Goal: Task Accomplishment & Management: Use online tool/utility

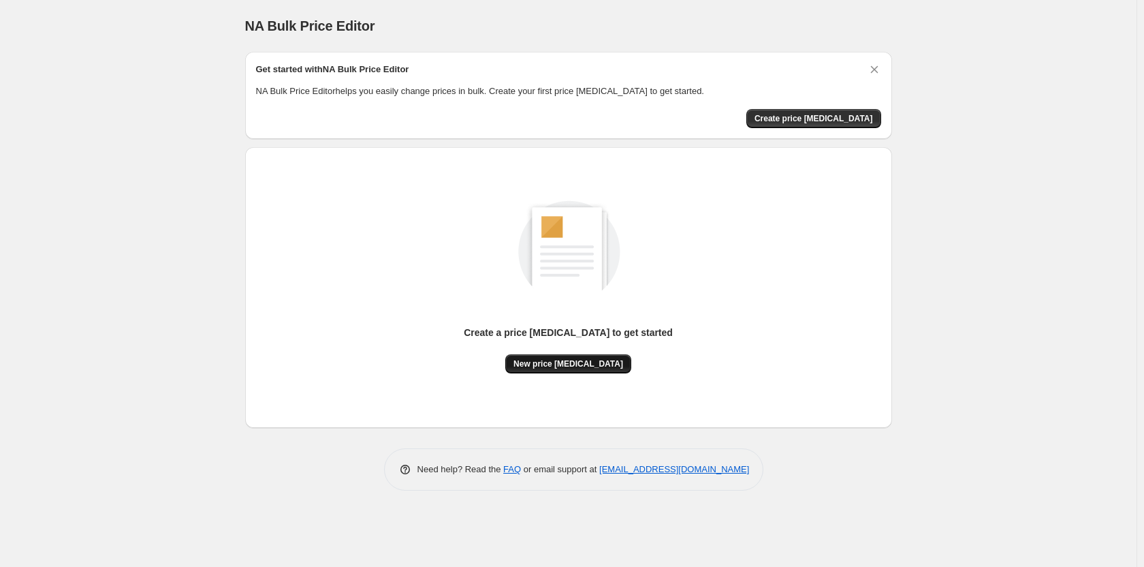
click at [543, 364] on span "New price [MEDICAL_DATA]" at bounding box center [568, 363] width 110 height 11
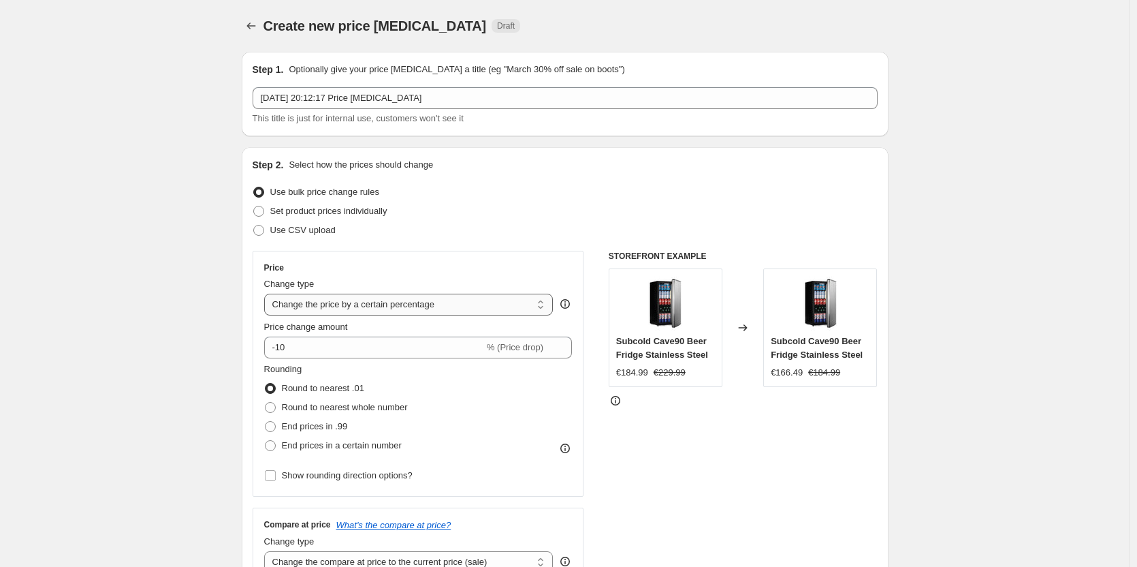
click at [385, 301] on select "Change the price to a certain amount Change the price by a certain amount Chang…" at bounding box center [408, 305] width 289 height 22
select select "to"
click at [267, 294] on select "Change the price to a certain amount Change the price by a certain amount Chang…" at bounding box center [408, 305] width 289 height 22
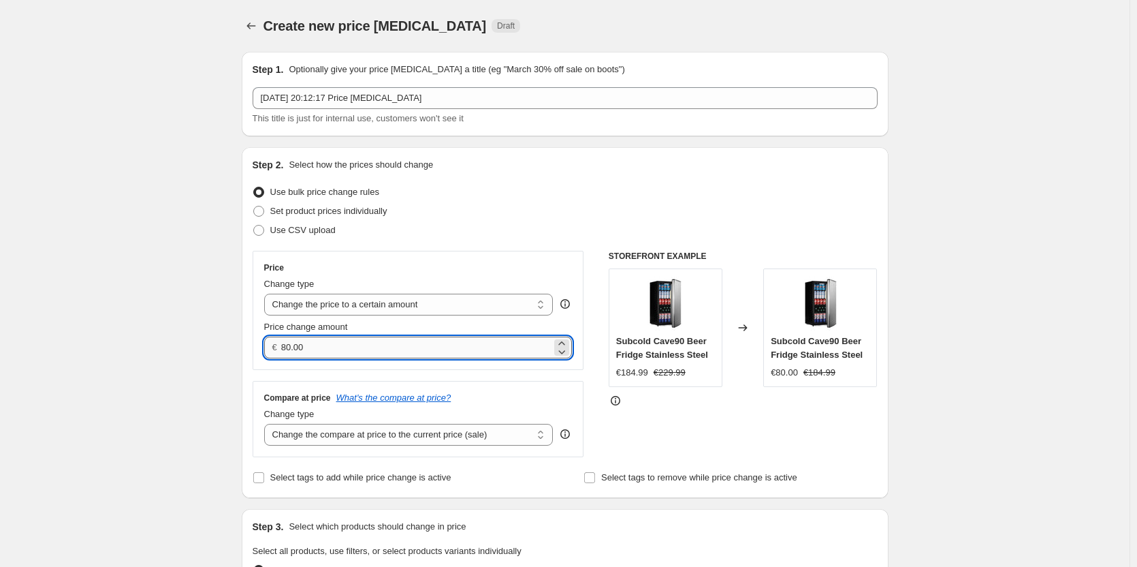
click at [338, 349] on input "80.00" at bounding box center [416, 347] width 270 height 22
type input "5"
type input "6"
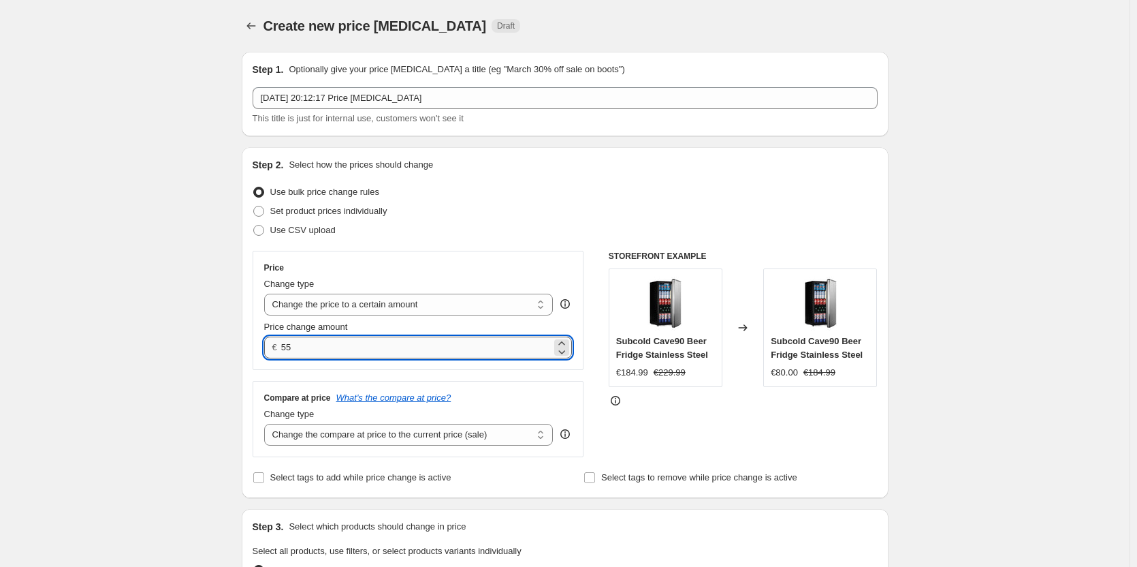
type input "5"
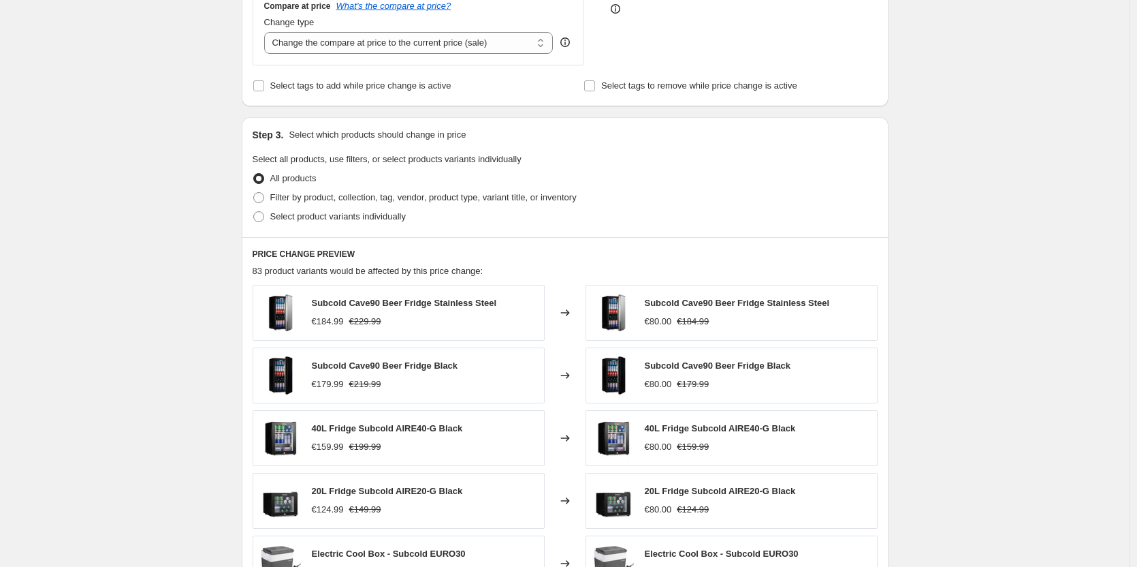
scroll to position [191, 0]
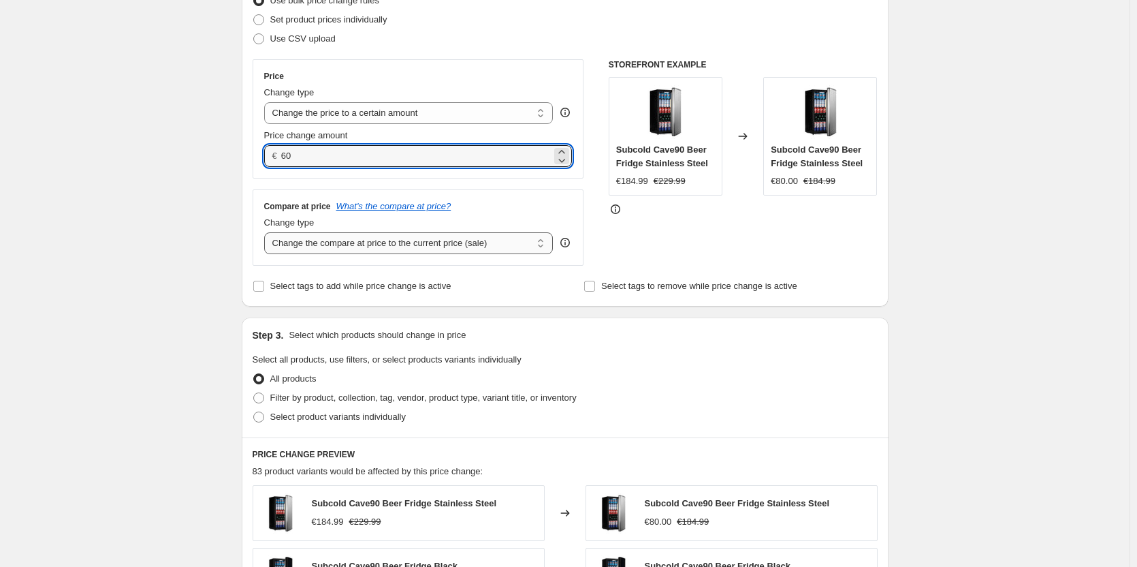
type input "60.00"
click at [323, 242] on select "Change the compare at price to the current price (sale) Change the compare at p…" at bounding box center [408, 243] width 289 height 22
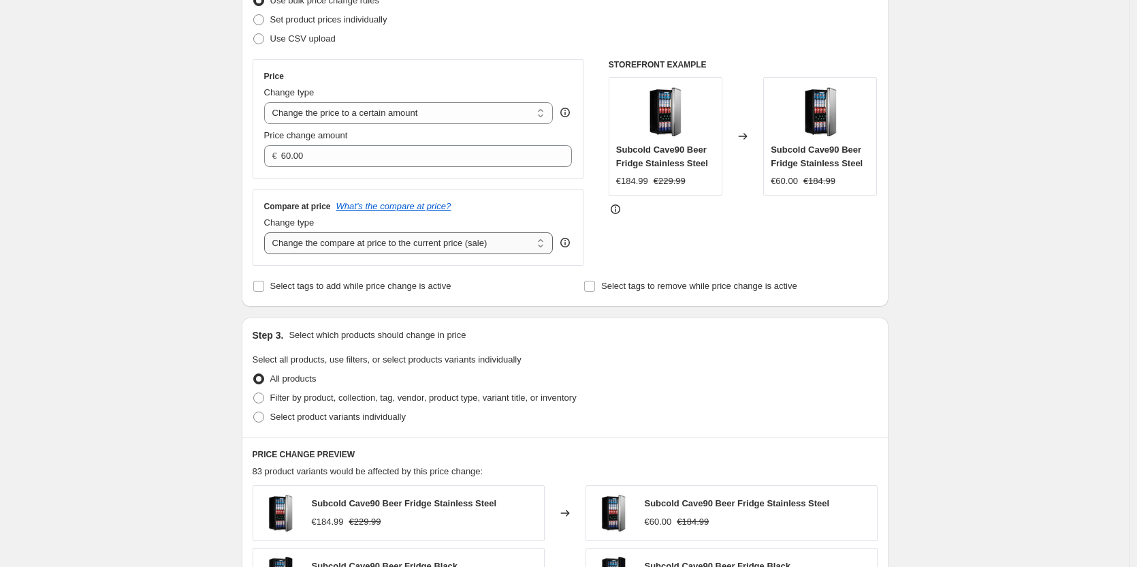
select select "remove"
click at [267, 232] on select "Change the compare at price to the current price (sale) Change the compare at p…" at bounding box center [408, 243] width 289 height 22
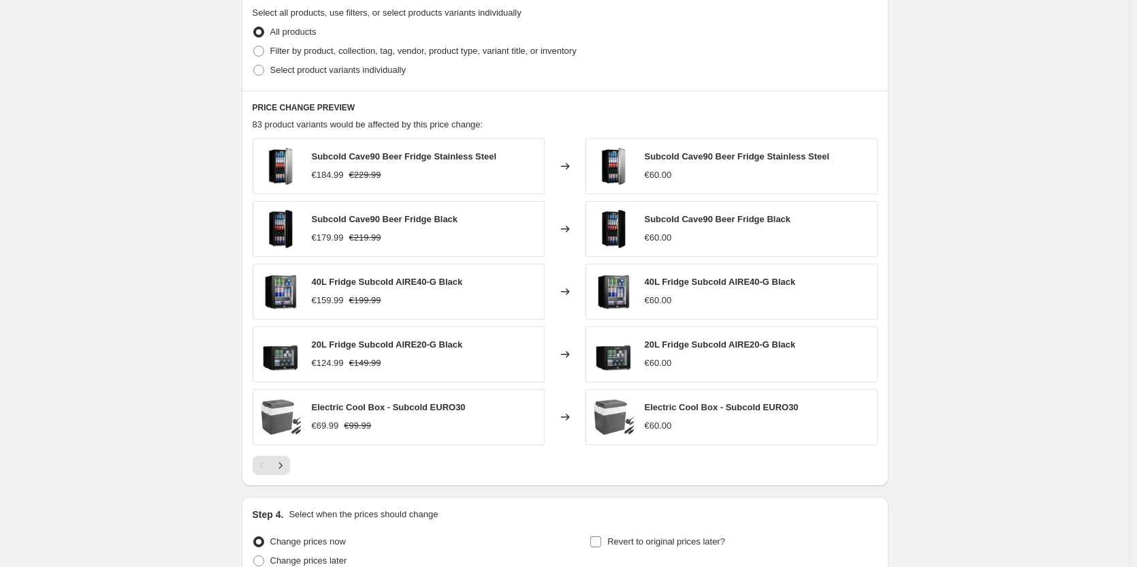
scroll to position [668, 0]
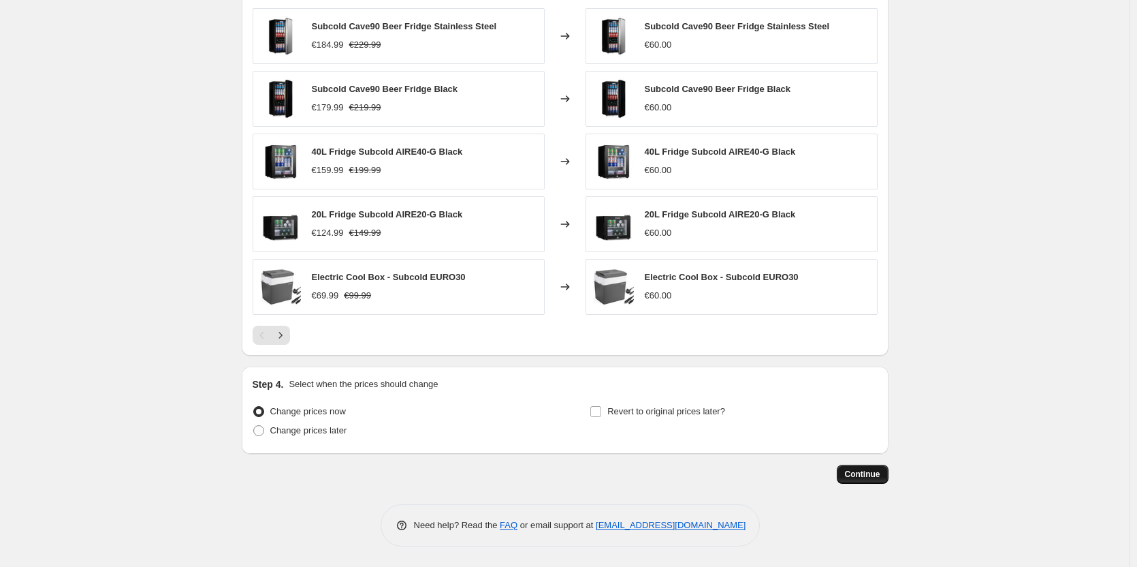
click at [881, 466] on button "Continue" at bounding box center [863, 473] width 52 height 19
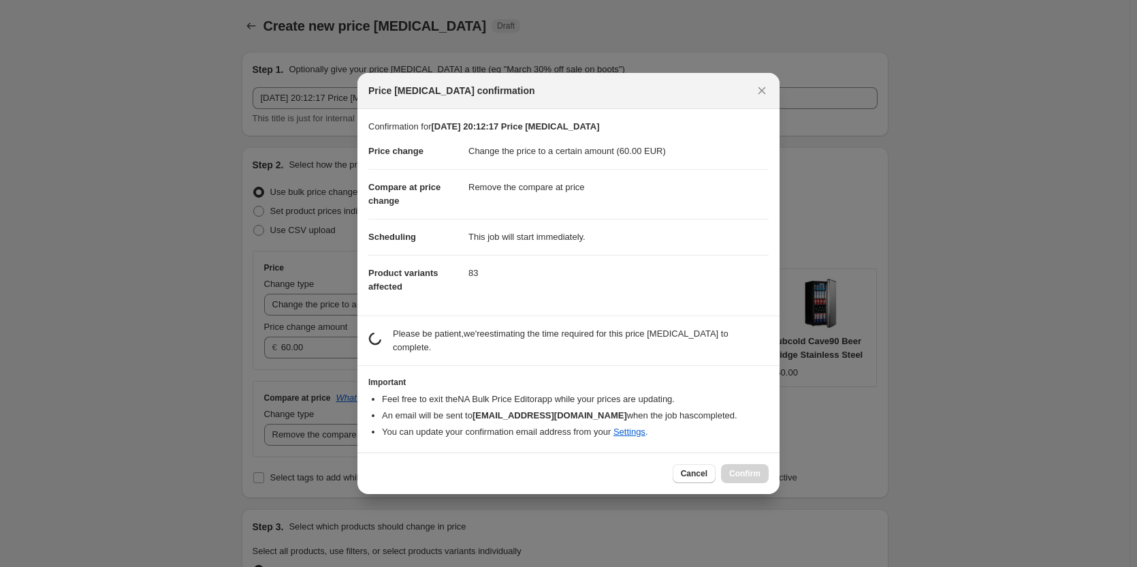
scroll to position [0, 0]
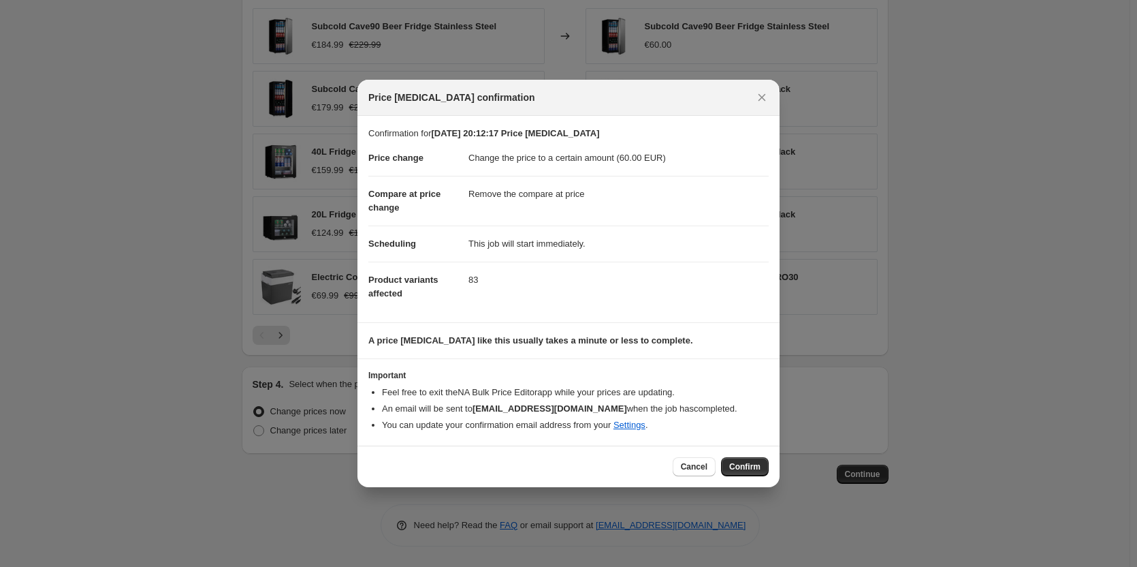
click at [735, 454] on div "Cancel Confirm" at bounding box center [569, 466] width 422 height 42
click at [742, 461] on span "Confirm" at bounding box center [744, 466] width 31 height 11
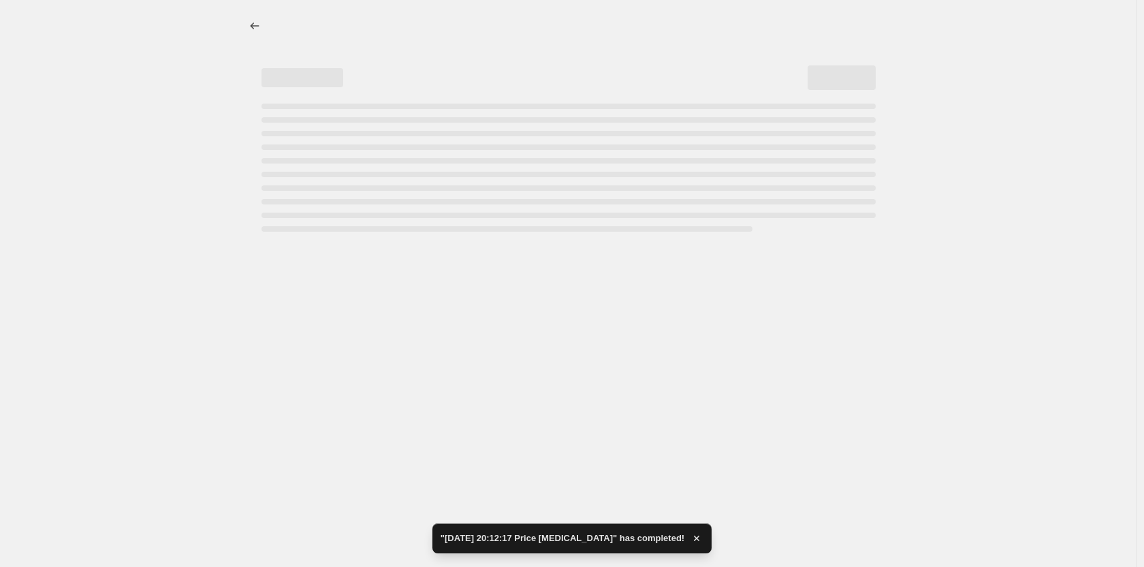
select select "remove"
